Goal: Task Accomplishment & Management: Use online tool/utility

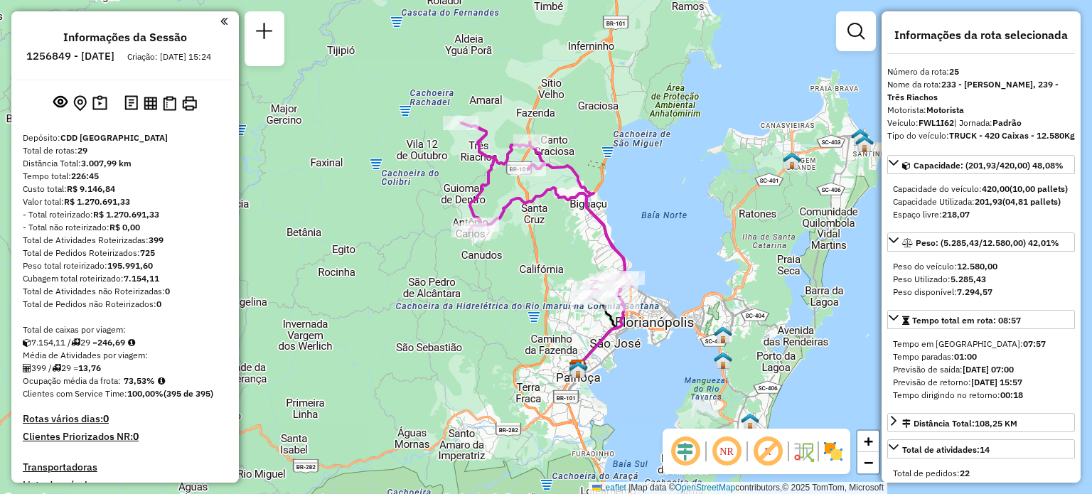
select select "**********"
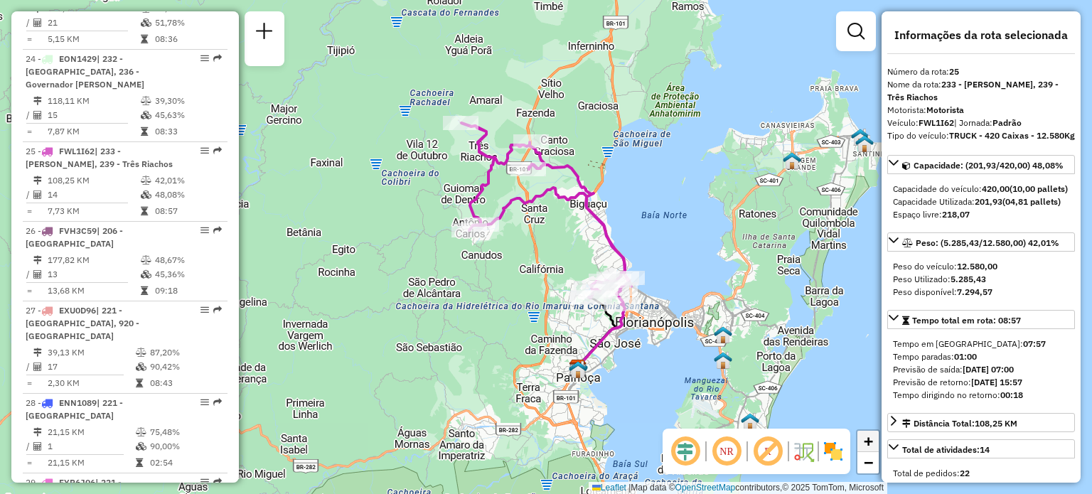
click at [868, 435] on span "+" at bounding box center [868, 441] width 9 height 18
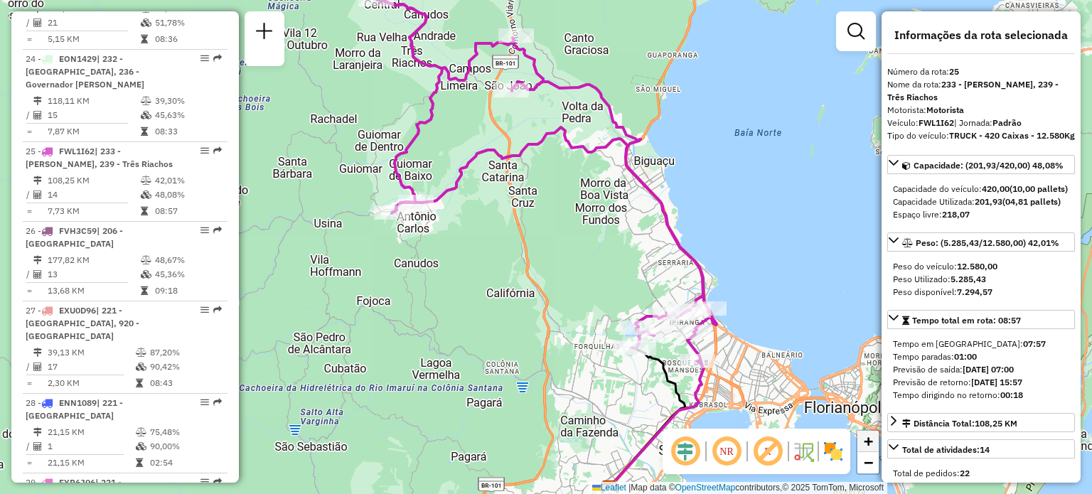
click at [868, 435] on span "+" at bounding box center [868, 441] width 9 height 18
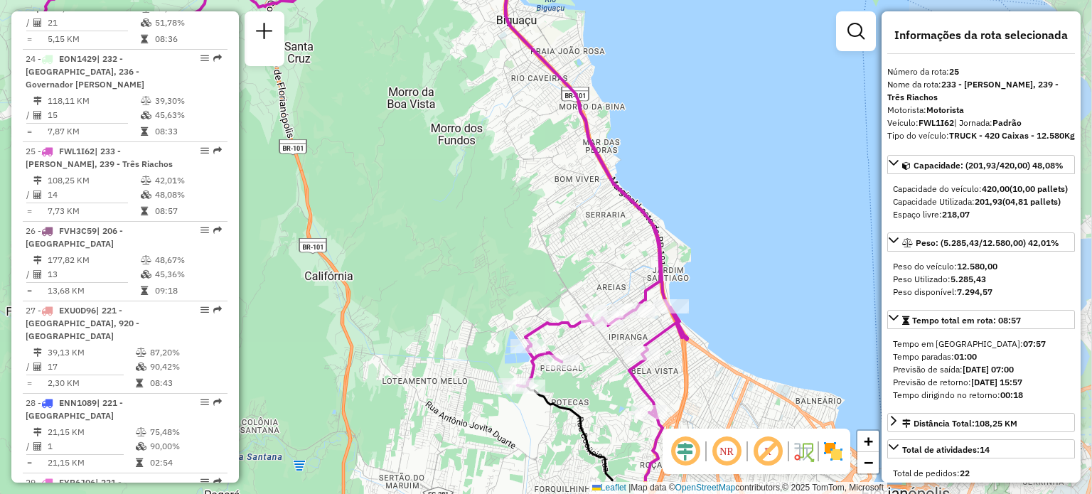
drag, startPoint x: 672, startPoint y: 183, endPoint x: 496, endPoint y: 82, distance: 202.2
click at [496, 82] on div "Janela de atendimento Grade de atendimento Capacidade Transportadoras Veículos …" at bounding box center [546, 247] width 1092 height 494
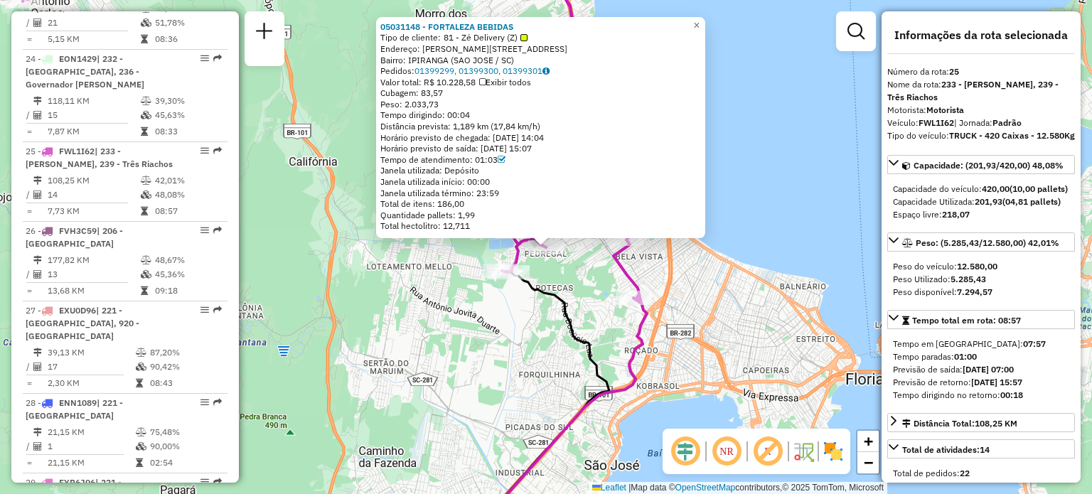
click at [424, 317] on div "05031148 - [GEOGRAPHIC_DATA] BEBIDAS Tipo de cliente: 81 - Zé Delivery (Z) Ende…" at bounding box center [546, 247] width 1092 height 494
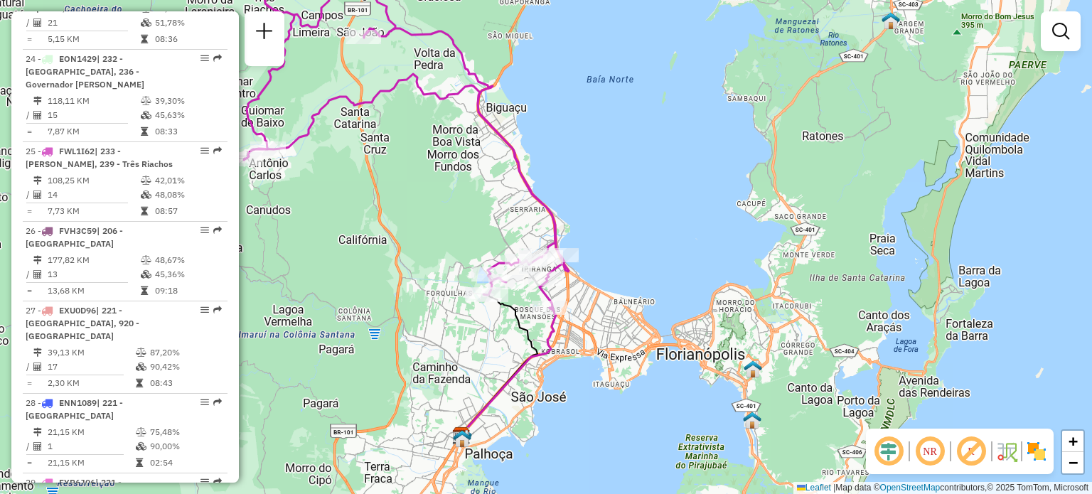
drag, startPoint x: 395, startPoint y: 165, endPoint x: 587, endPoint y: 174, distance: 192.2
click at [560, 167] on div "Janela de atendimento Grade de atendimento Capacidade Transportadoras Veículos …" at bounding box center [546, 247] width 1092 height 494
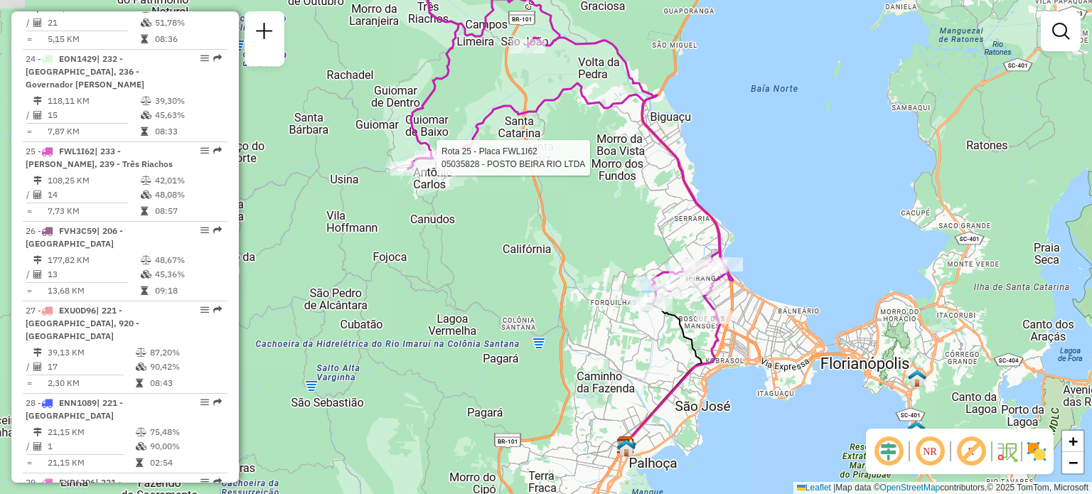
select select "**********"
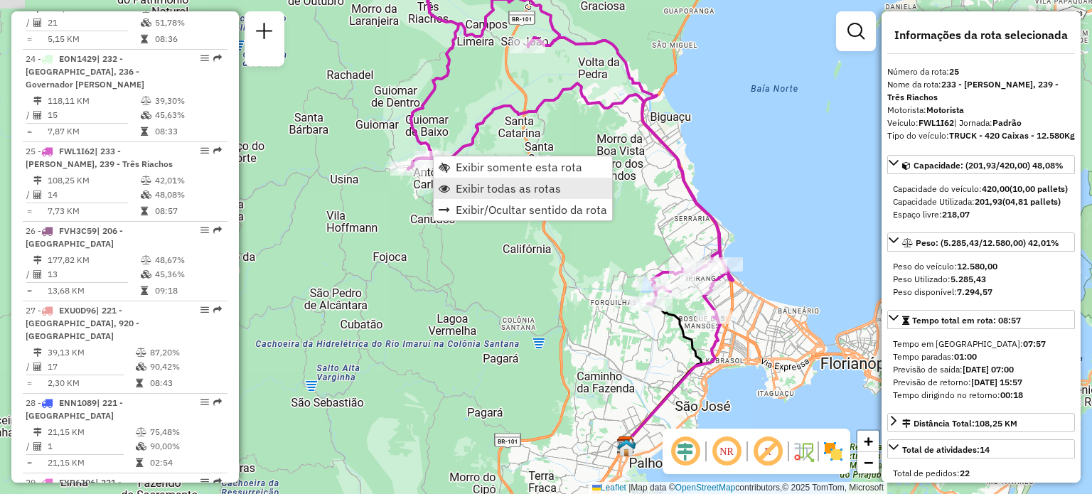
click at [465, 184] on span "Exibir todas as rotas" at bounding box center [508, 188] width 105 height 11
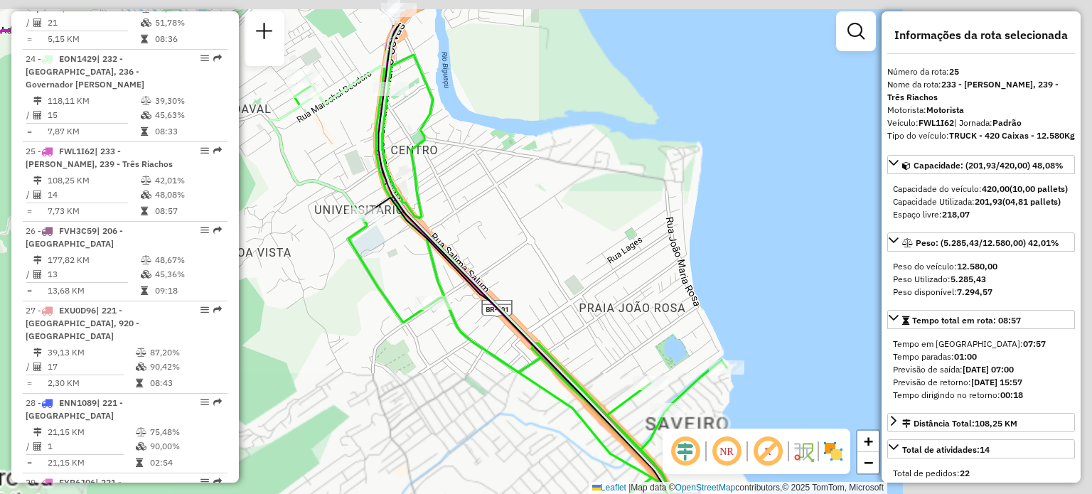
drag, startPoint x: 711, startPoint y: 143, endPoint x: 393, endPoint y: 245, distance: 333.7
click at [393, 244] on div "Janela de atendimento Grade de atendimento Capacidade Transportadoras Veículos …" at bounding box center [546, 247] width 1092 height 494
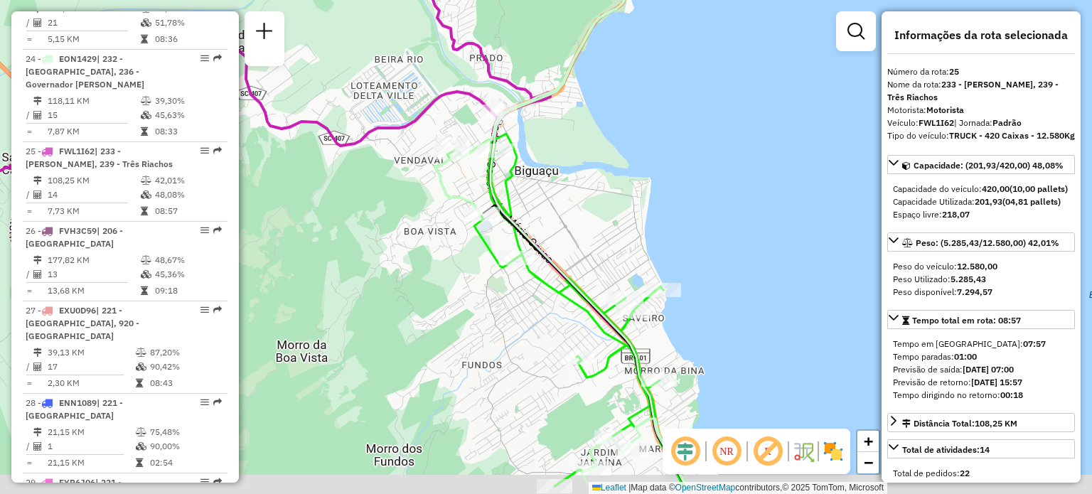
drag, startPoint x: 609, startPoint y: 283, endPoint x: 571, endPoint y: 159, distance: 130.2
click at [609, 191] on div "Janela de atendimento Grade de atendimento Capacidade Transportadoras Veículos …" at bounding box center [546, 247] width 1092 height 494
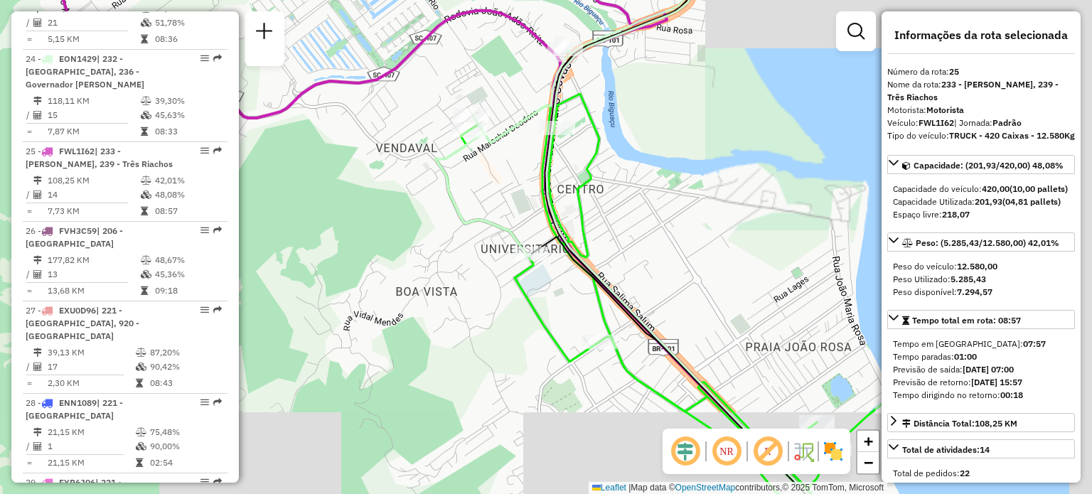
drag, startPoint x: 676, startPoint y: 236, endPoint x: 646, endPoint y: 193, distance: 52.7
click at [663, 201] on div "Janela de atendimento Grade de atendimento Capacidade Transportadoras Veículos …" at bounding box center [546, 247] width 1092 height 494
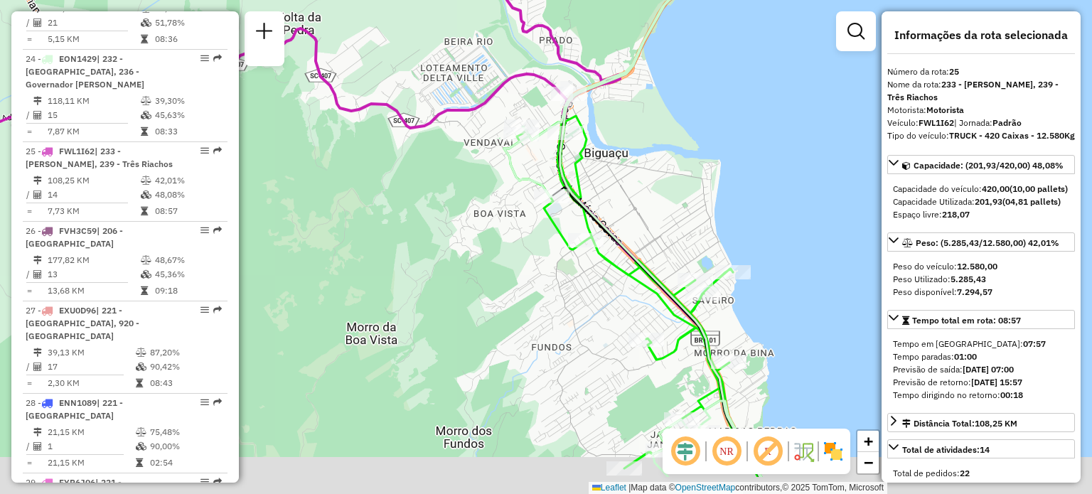
drag, startPoint x: 752, startPoint y: 319, endPoint x: 674, endPoint y: 245, distance: 107.1
click at [674, 245] on div "Janela de atendimento Grade de atendimento Capacidade Transportadoras Veículos …" at bounding box center [546, 247] width 1092 height 494
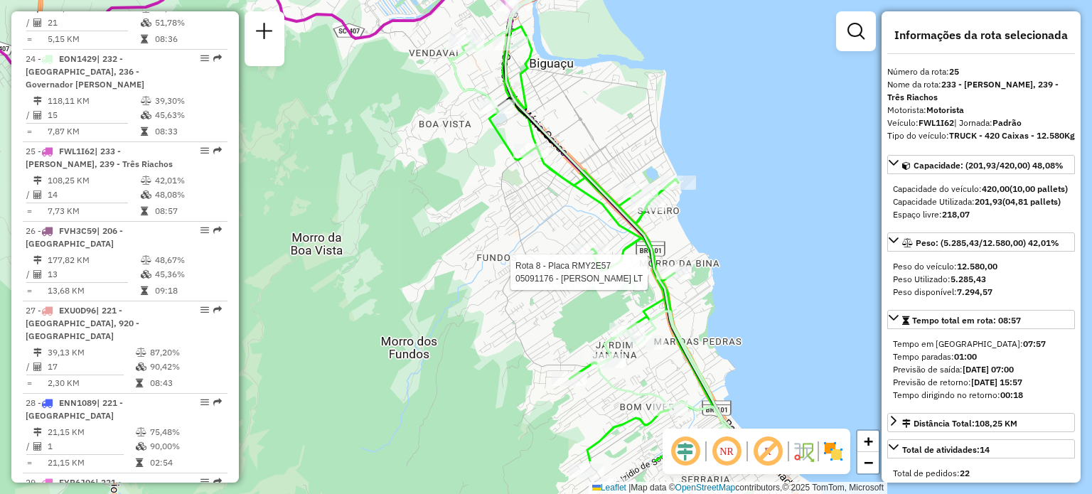
drag, startPoint x: 725, startPoint y: 364, endPoint x: 638, endPoint y: 218, distance: 170.0
click at [656, 265] on div at bounding box center [674, 272] width 36 height 14
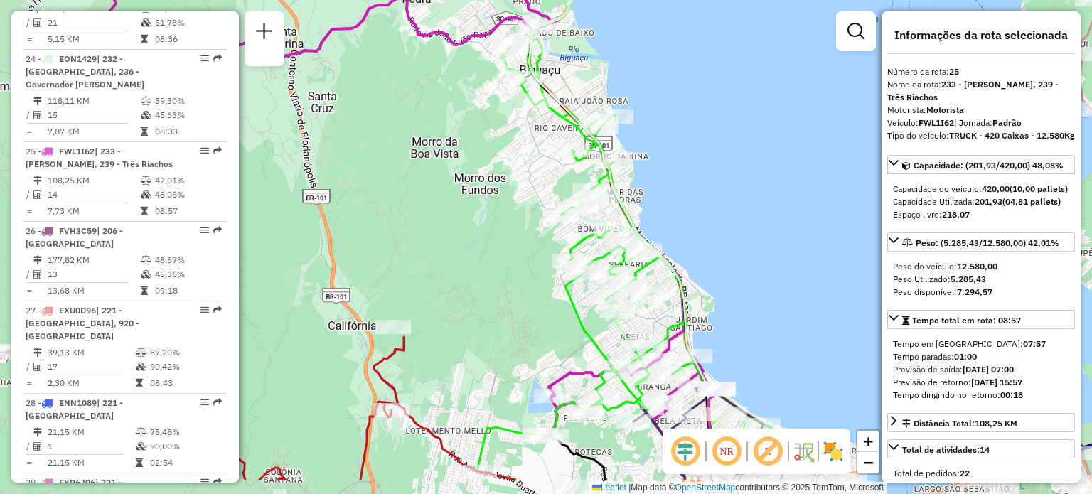
drag, startPoint x: 710, startPoint y: 225, endPoint x: 619, endPoint y: 38, distance: 208.0
click at [670, 72] on div "Janela de atendimento Grade de atendimento Capacidade Transportadoras Veículos …" at bounding box center [546, 247] width 1092 height 494
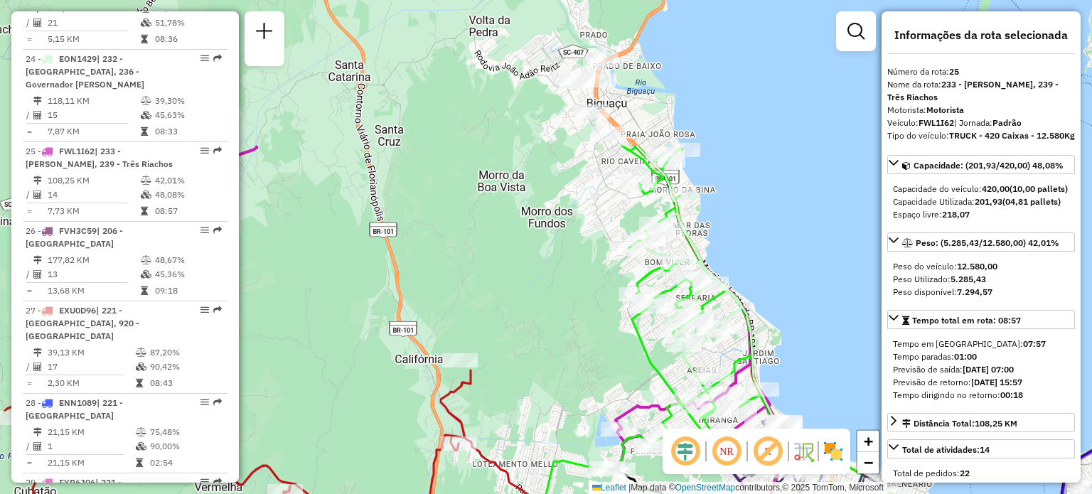
drag, startPoint x: 530, startPoint y: 285, endPoint x: 608, endPoint y: 416, distance: 152.1
click at [606, 412] on div "Janela de atendimento Grade de atendimento Capacidade Transportadoras Veículos …" at bounding box center [546, 247] width 1092 height 494
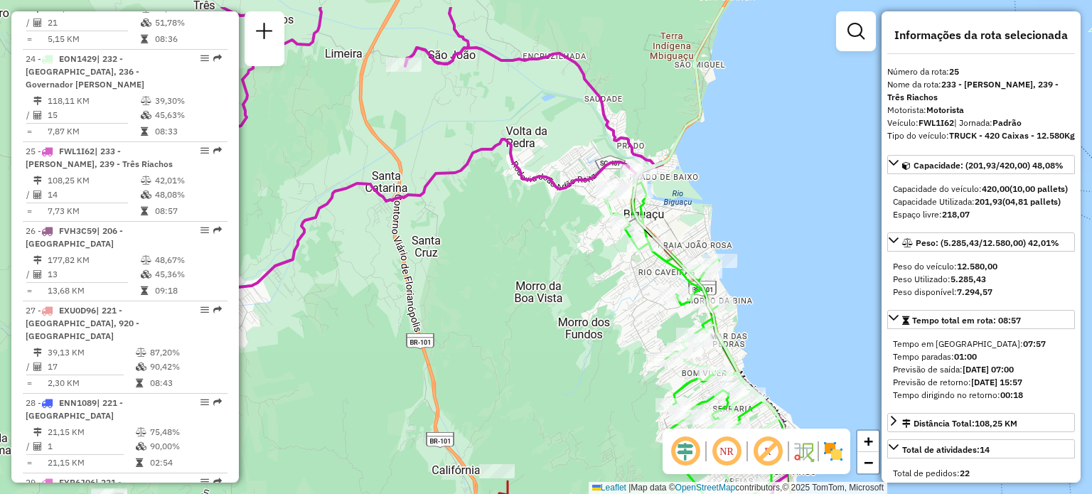
drag, startPoint x: 555, startPoint y: 178, endPoint x: 580, endPoint y: 341, distance: 165.5
click at [580, 333] on icon at bounding box center [490, 303] width 649 height 593
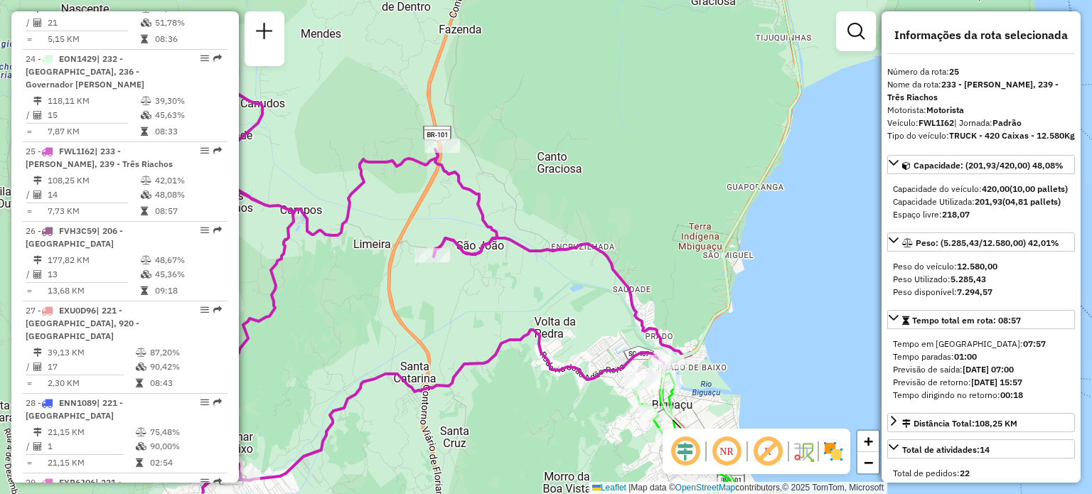
drag, startPoint x: 341, startPoint y: 92, endPoint x: 395, endPoint y: 139, distance: 71.0
click at [380, 116] on div "Janela de atendimento Grade de atendimento Capacidade Transportadoras Veículos …" at bounding box center [546, 247] width 1092 height 494
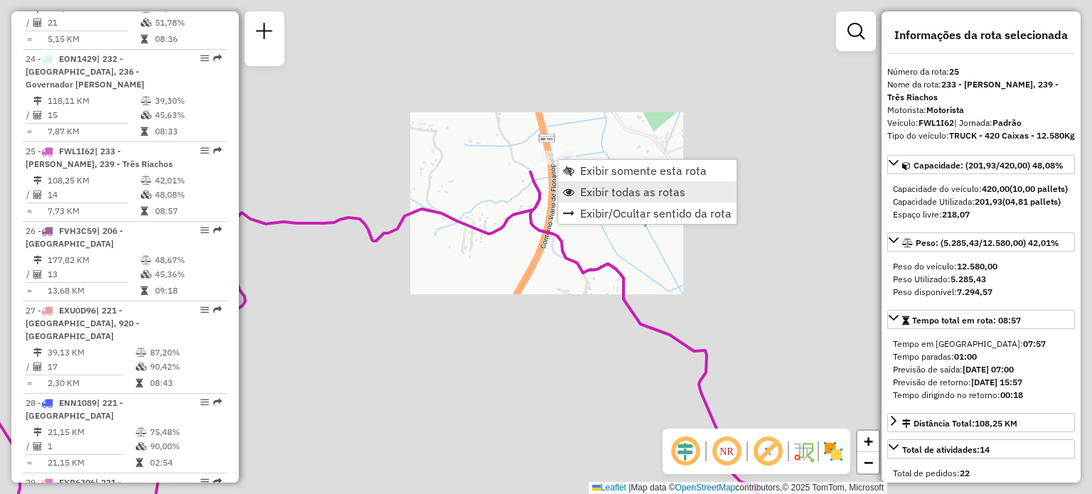
click at [591, 196] on span "Exibir todas as rotas" at bounding box center [632, 191] width 105 height 11
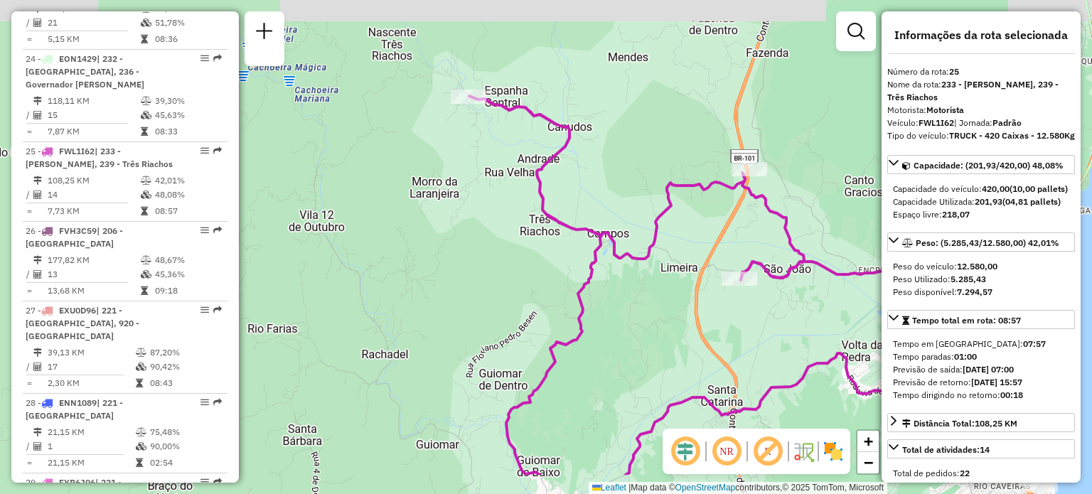
drag, startPoint x: 578, startPoint y: 270, endPoint x: 572, endPoint y: 159, distance: 111.1
click at [562, 159] on div "Janela de atendimento Grade de atendimento Capacidade Transportadoras Veículos …" at bounding box center [546, 247] width 1092 height 494
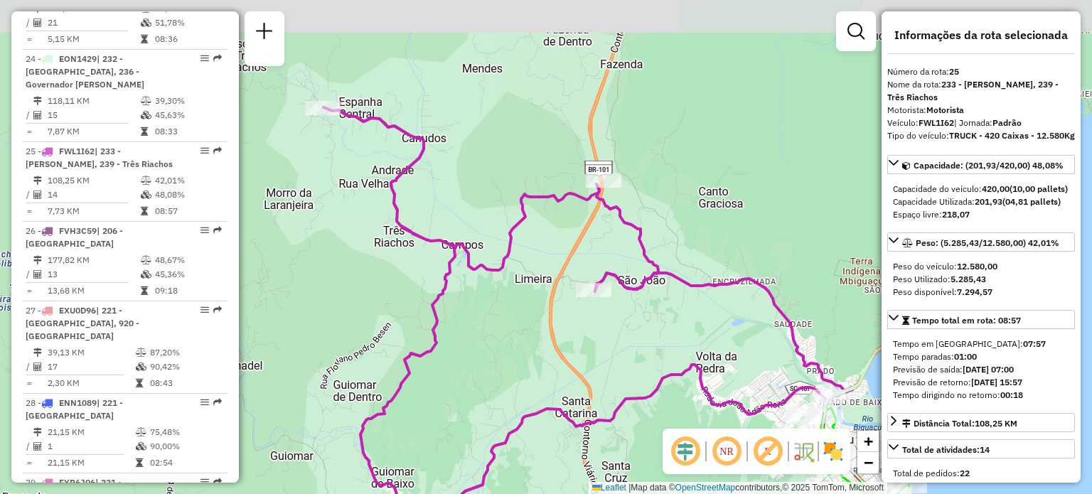
drag, startPoint x: 472, startPoint y: 95, endPoint x: 495, endPoint y: 232, distance: 138.4
click at [495, 232] on div "Janela de atendimento Grade de atendimento Capacidade Transportadoras Veículos …" at bounding box center [546, 247] width 1092 height 494
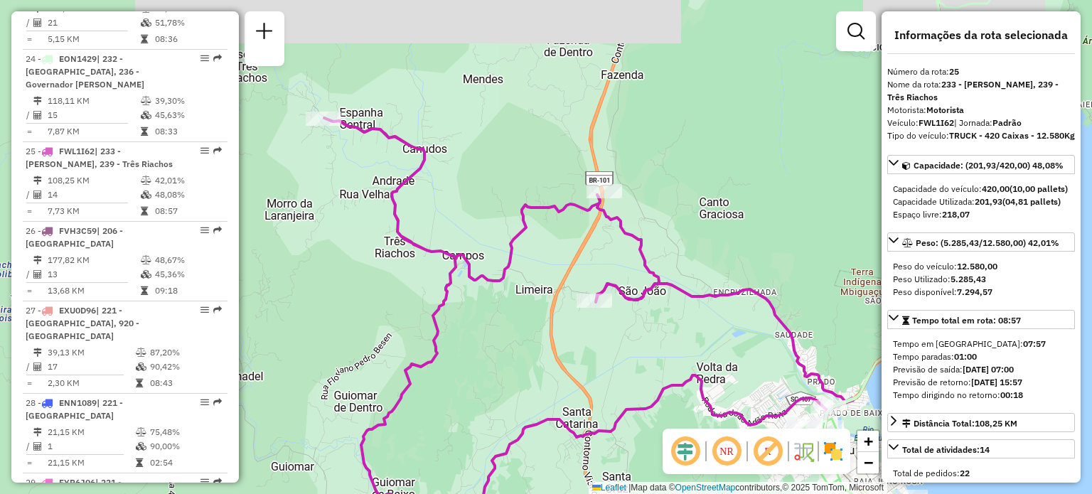
drag, startPoint x: 685, startPoint y: 277, endPoint x: 673, endPoint y: 236, distance: 43.0
click at [672, 233] on div "Janela de atendimento Grade de atendimento Capacidade Transportadoras Veículos …" at bounding box center [546, 247] width 1092 height 494
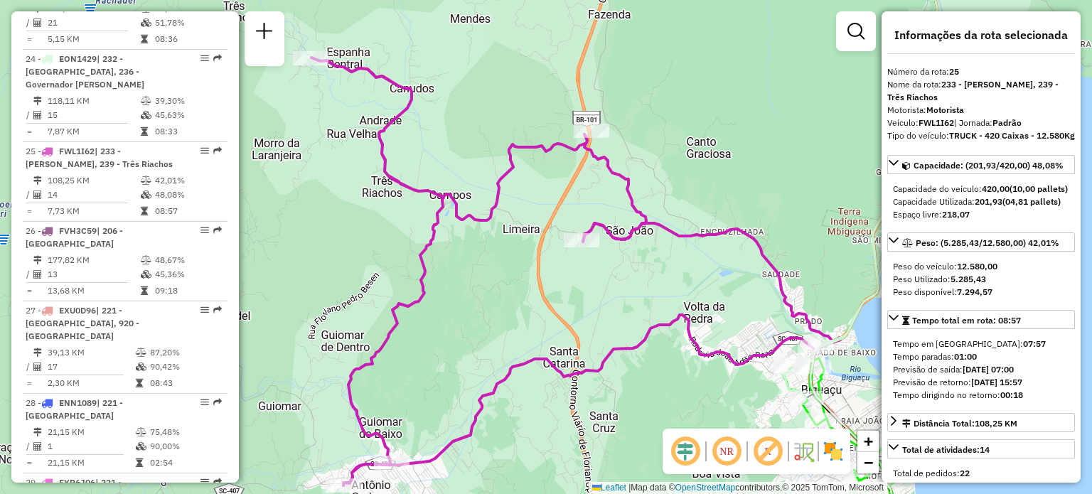
drag, startPoint x: 440, startPoint y: 296, endPoint x: 441, endPoint y: 123, distance: 172.8
click at [447, 142] on div "Janela de atendimento Grade de atendimento Capacidade Transportadoras Veículos …" at bounding box center [546, 247] width 1092 height 494
